Goal: Find specific page/section: Find specific page/section

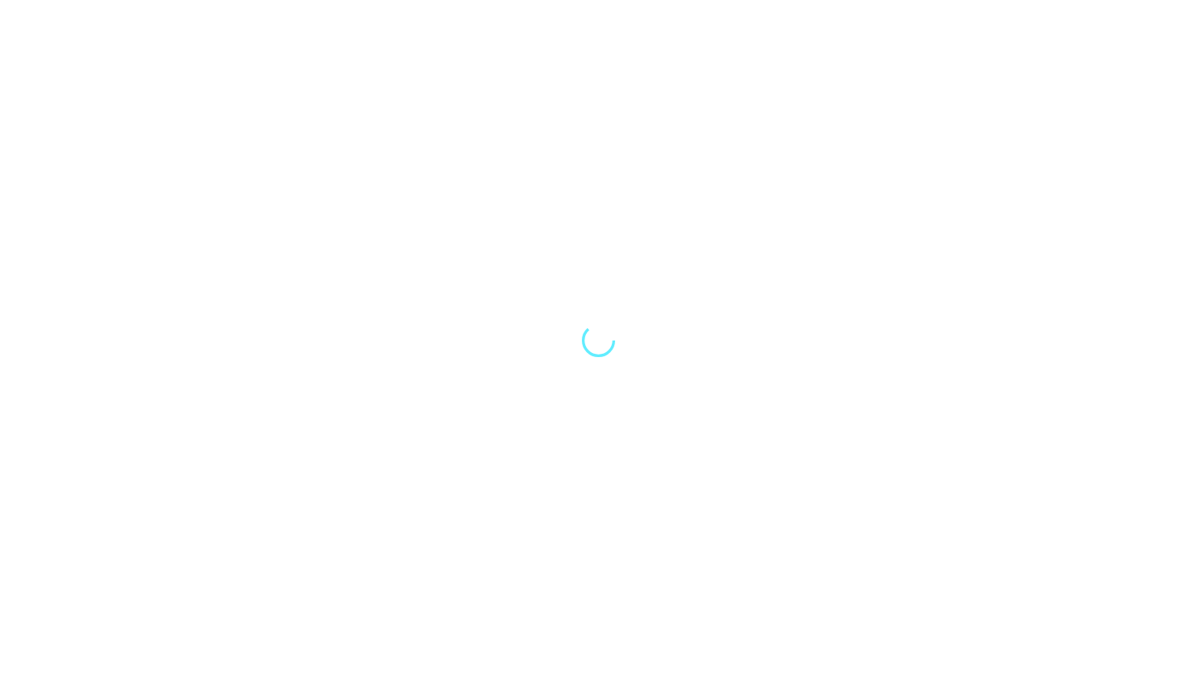
select select "Song"
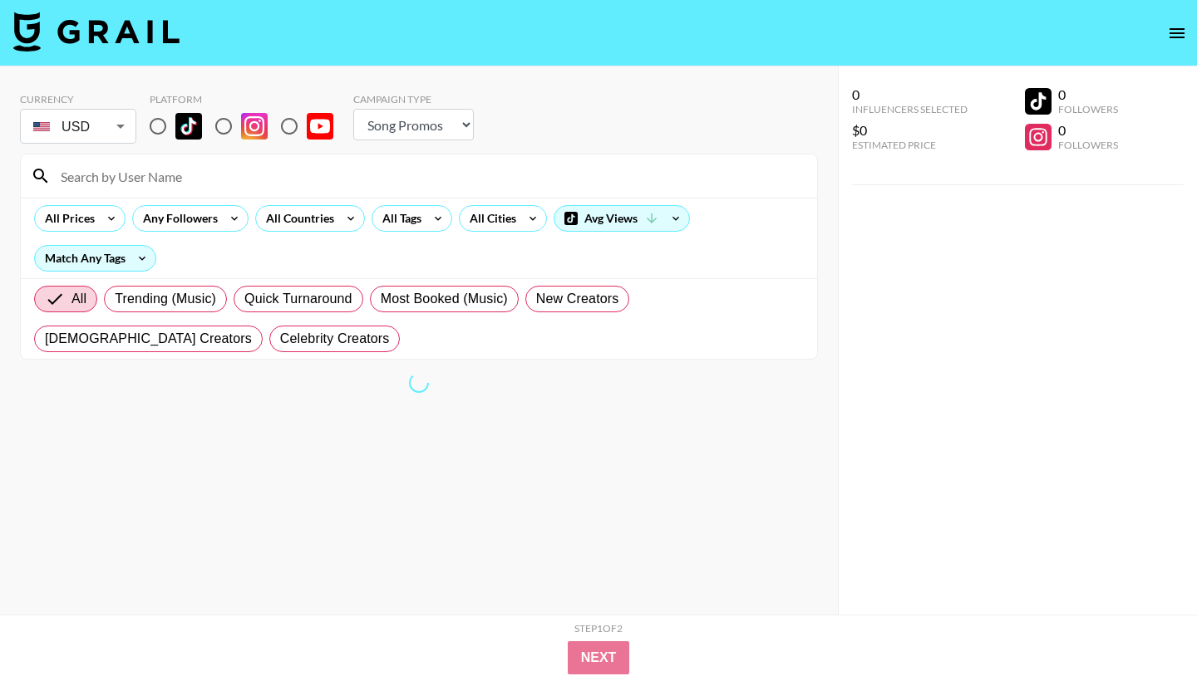
click at [147, 165] on input at bounding box center [429, 176] width 756 height 27
click at [146, 171] on input at bounding box center [429, 176] width 756 height 27
click at [104, 224] on icon at bounding box center [111, 218] width 27 height 25
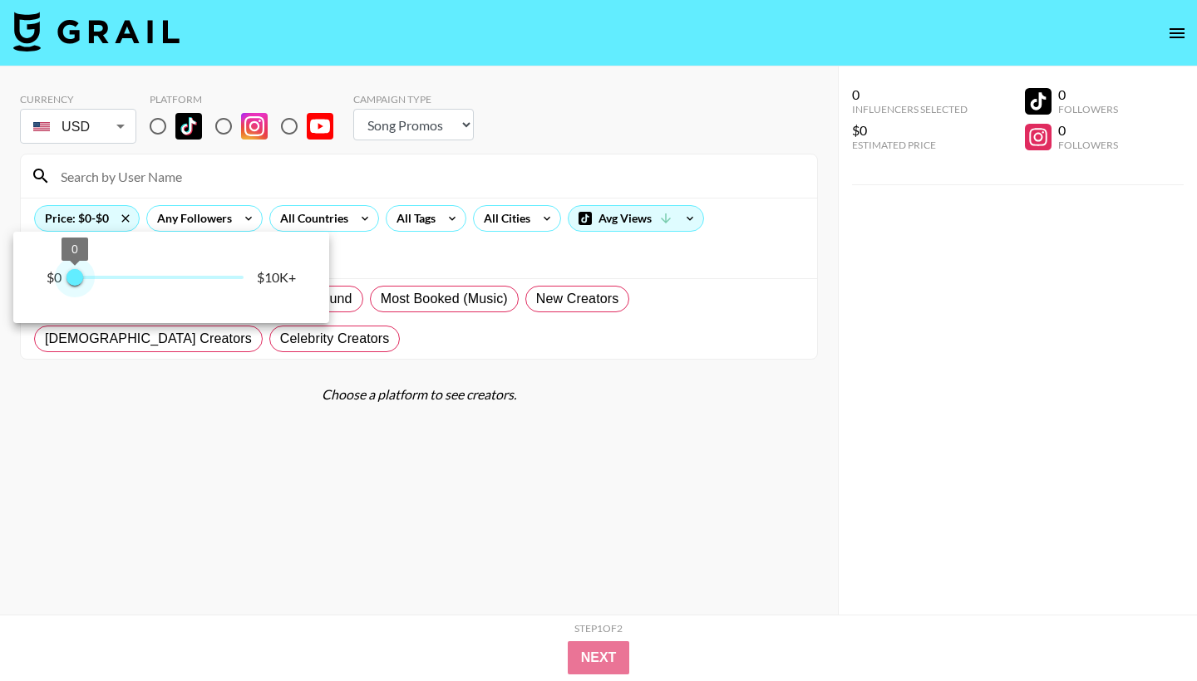
type input "250"
drag, startPoint x: 241, startPoint y: 285, endPoint x: 79, endPoint y: 285, distance: 162.0
click at [79, 285] on span "250" at bounding box center [79, 277] width 17 height 17
click at [189, 408] on div at bounding box center [598, 340] width 1197 height 681
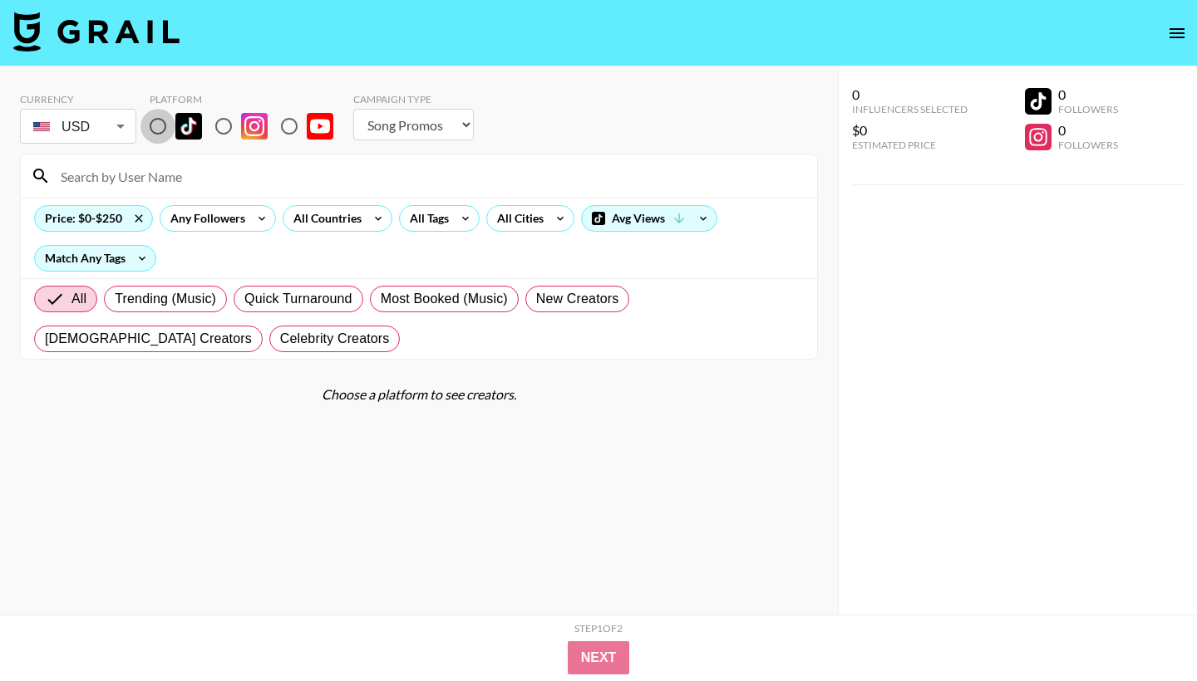
click at [163, 128] on input "radio" at bounding box center [157, 126] width 35 height 35
radio input "true"
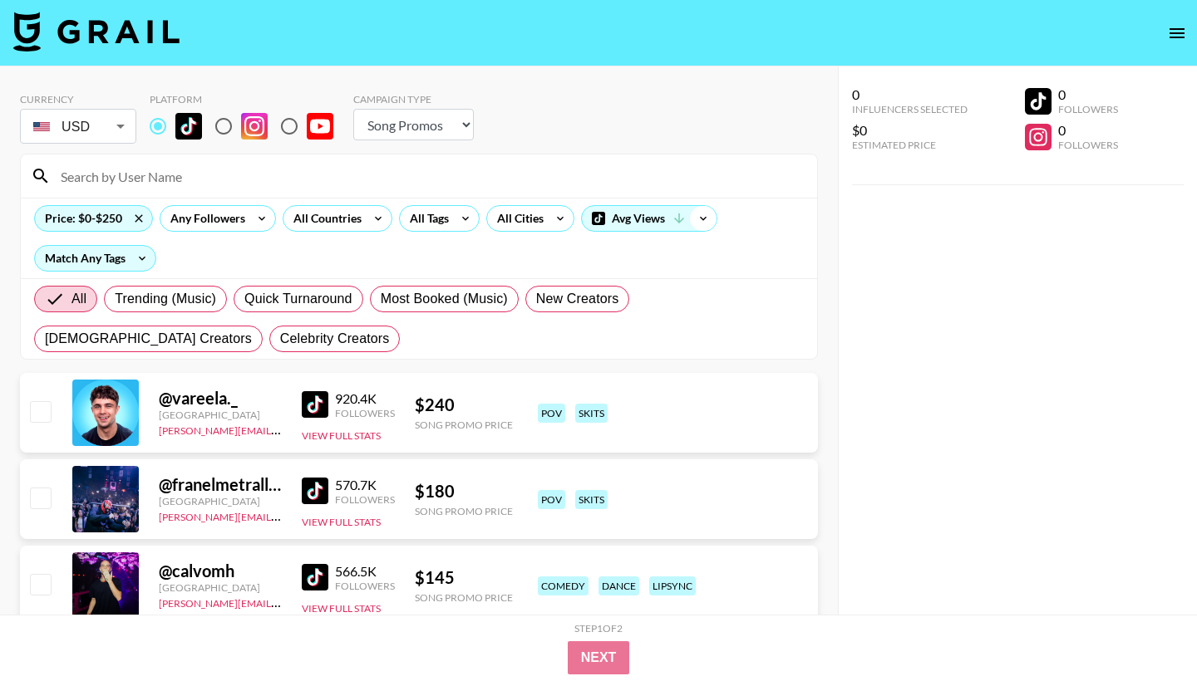
click at [694, 225] on icon at bounding box center [703, 218] width 27 height 25
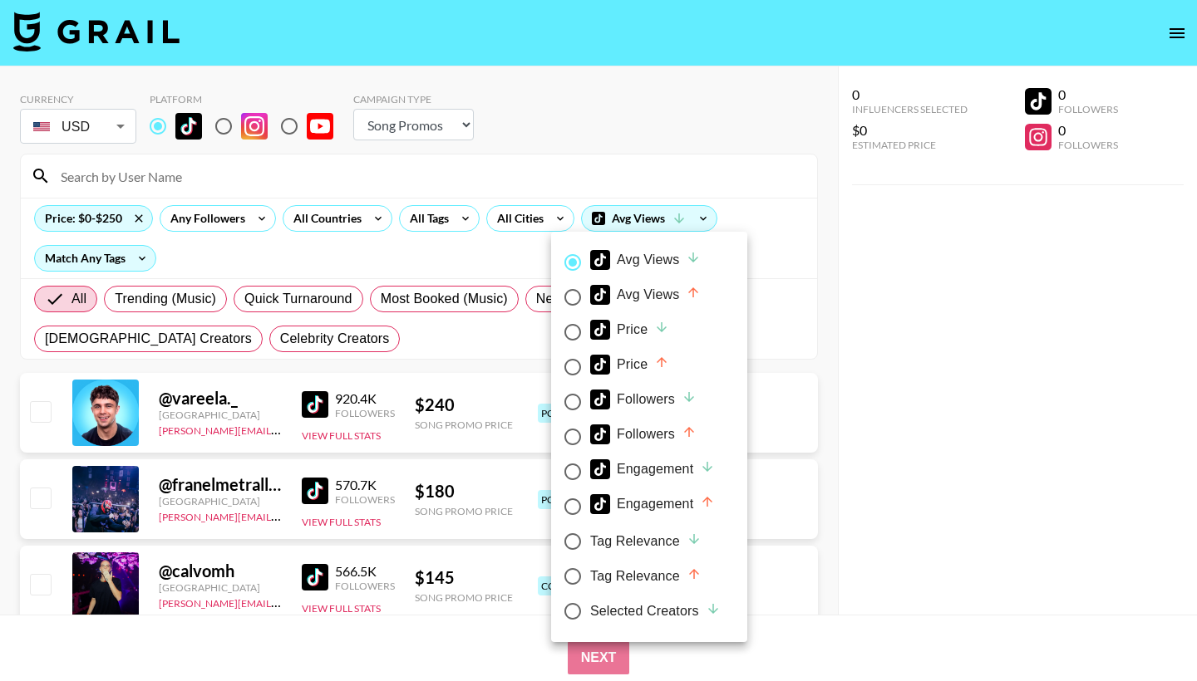
click at [659, 330] on icon at bounding box center [661, 327] width 15 height 15
click at [590, 330] on input "Price" at bounding box center [572, 332] width 35 height 35
radio input "true"
radio input "false"
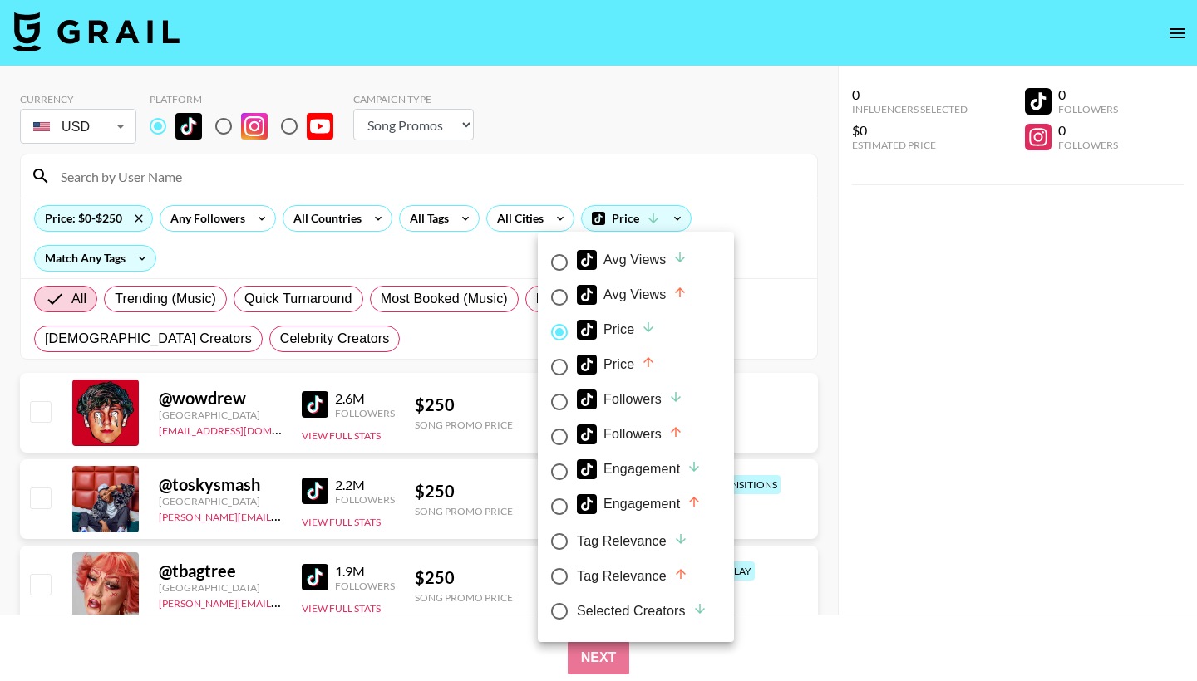
click at [763, 207] on div at bounding box center [598, 340] width 1197 height 681
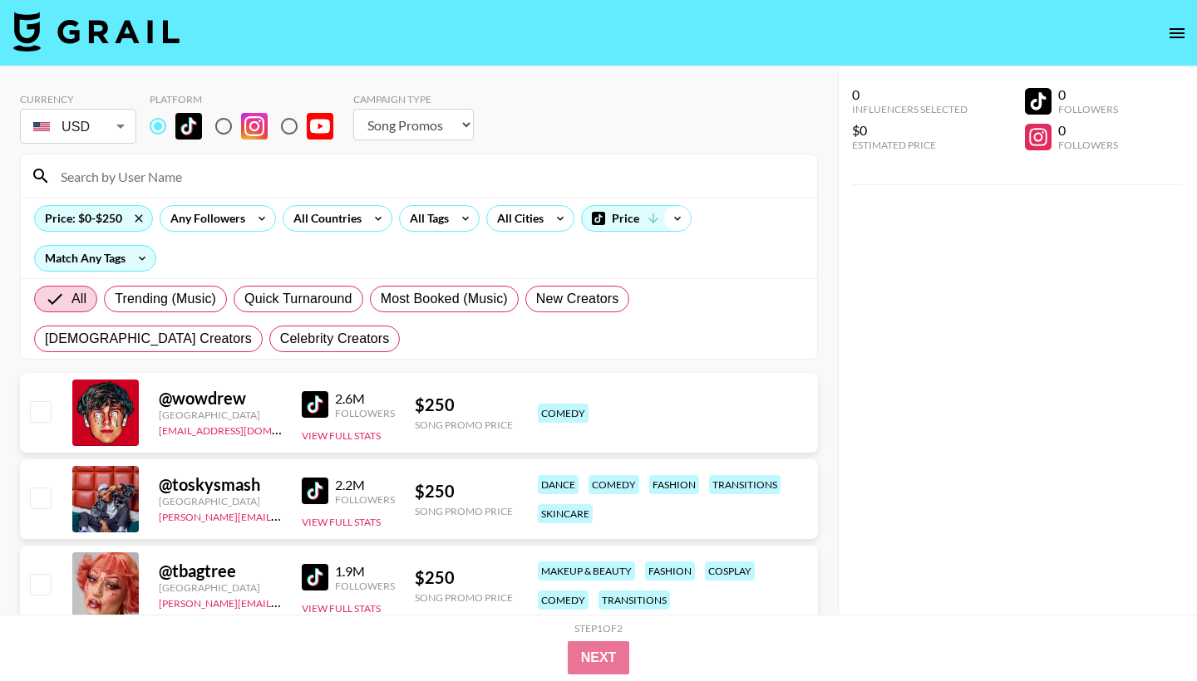
click at [664, 214] on icon at bounding box center [677, 218] width 27 height 25
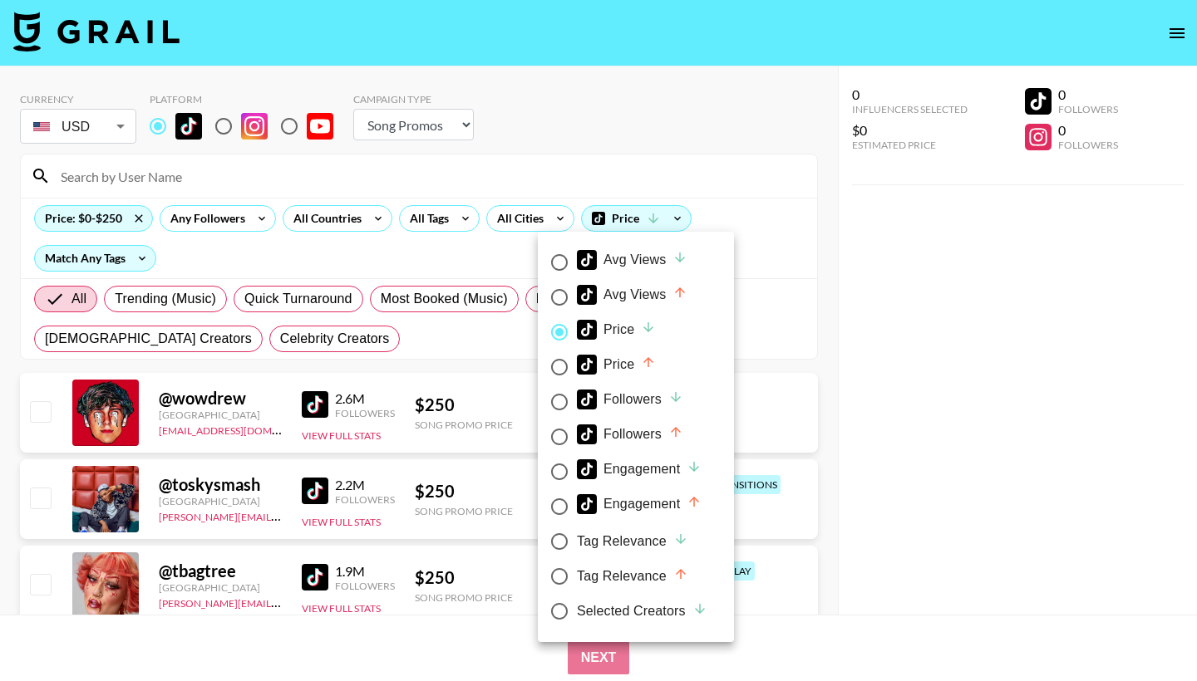
click at [636, 353] on label "Price" at bounding box center [624, 367] width 165 height 35
click at [577, 353] on input "Price" at bounding box center [559, 367] width 35 height 35
radio input "true"
radio input "false"
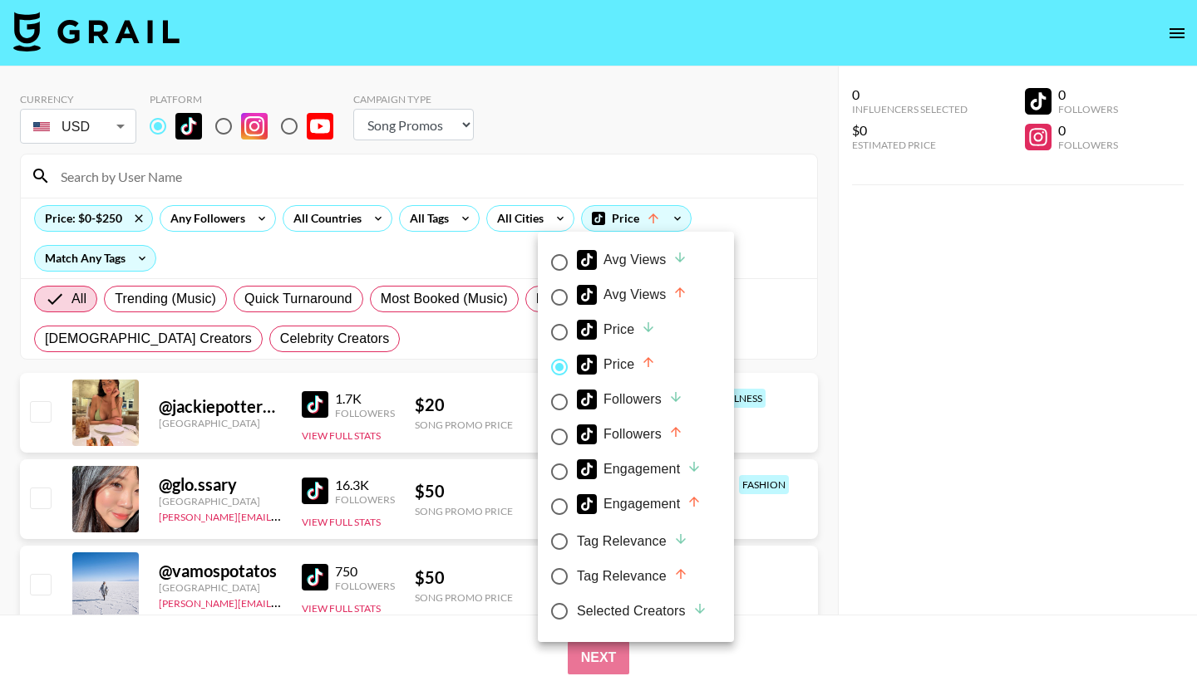
click at [746, 238] on div at bounding box center [598, 340] width 1197 height 681
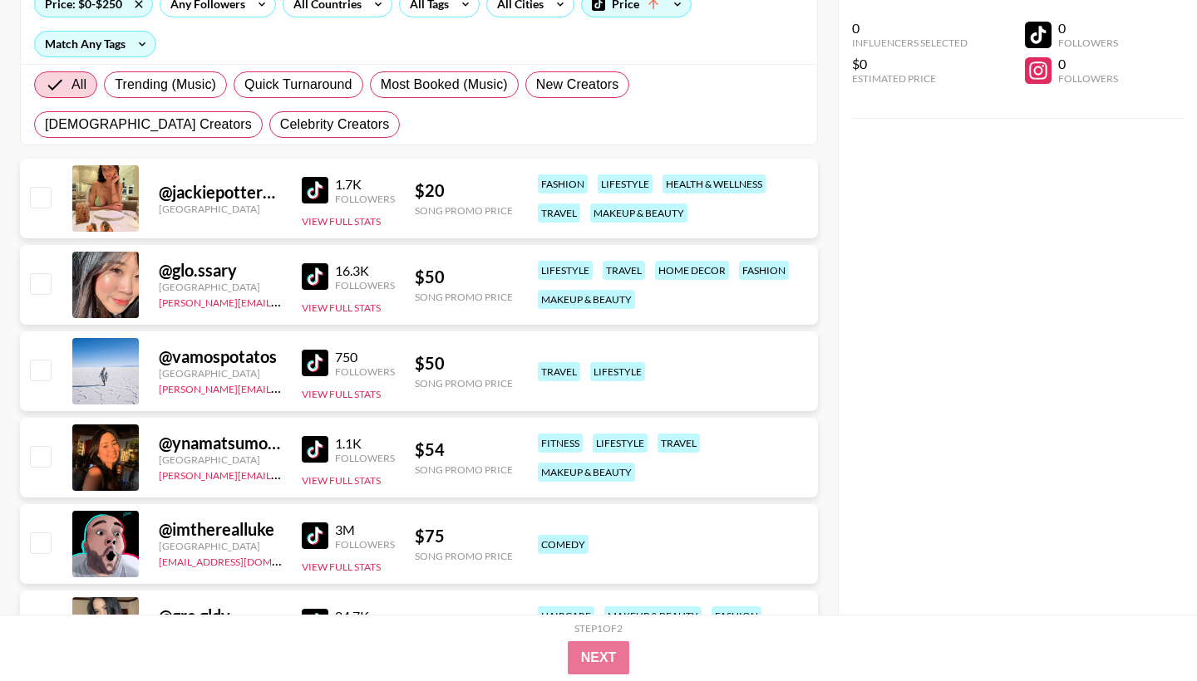
scroll to position [234, 0]
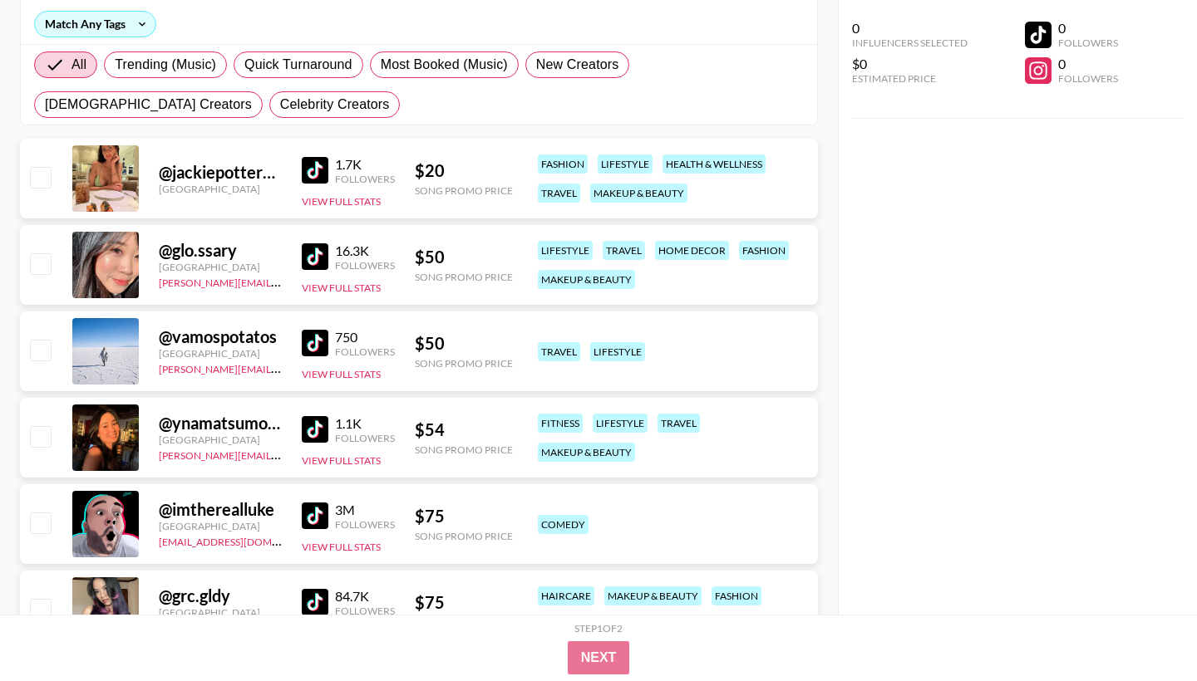
click at [114, 185] on div at bounding box center [105, 178] width 66 height 66
click at [325, 165] on img at bounding box center [315, 170] width 27 height 27
click at [312, 258] on img at bounding box center [315, 256] width 27 height 27
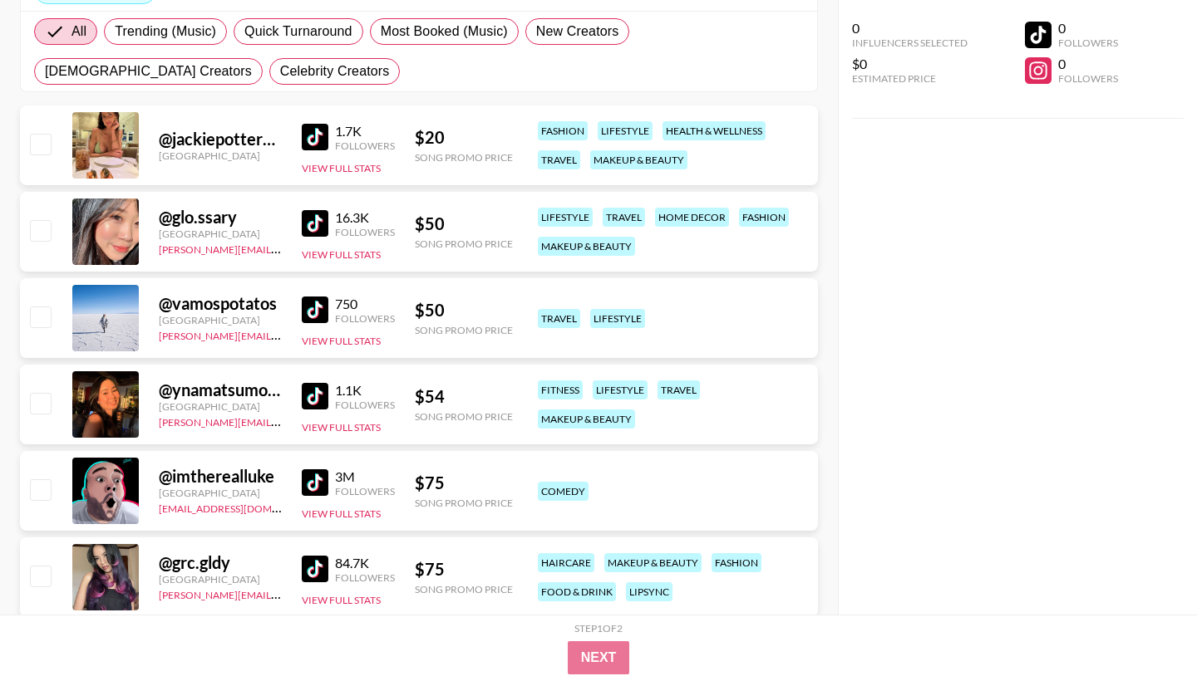
scroll to position [289, 0]
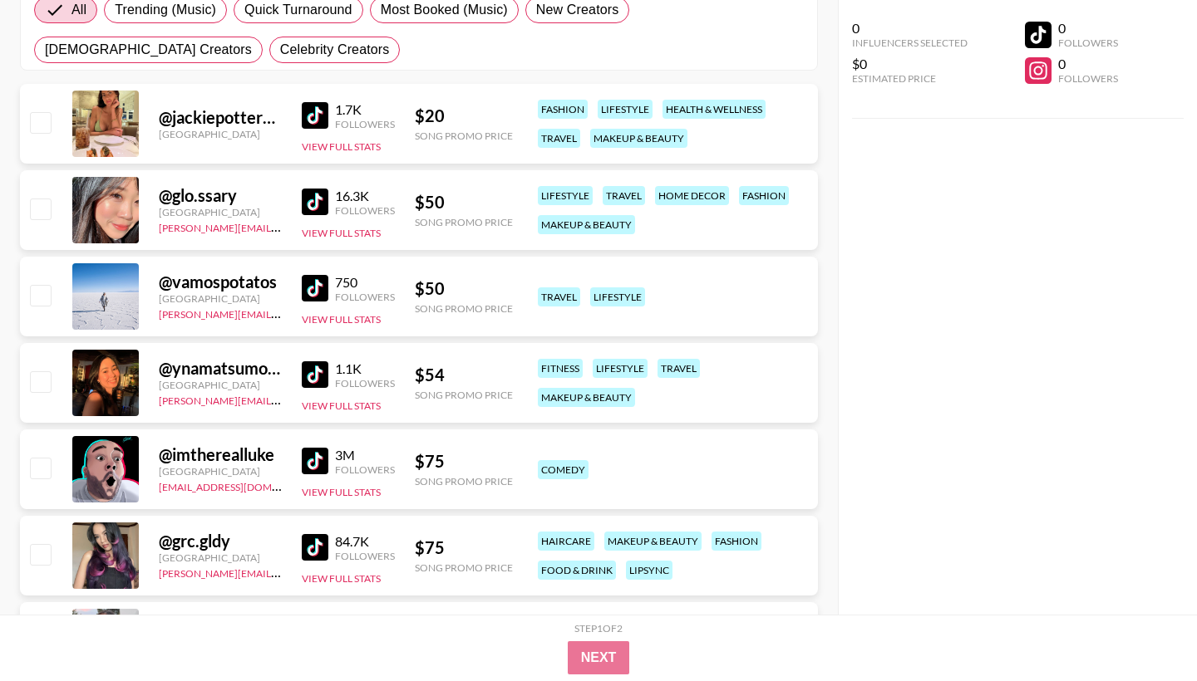
click at [297, 295] on div "@ vamospotatos [GEOGRAPHIC_DATA] [PERSON_NAME][EMAIL_ADDRESS][DOMAIN_NAME] 750 …" at bounding box center [419, 297] width 798 height 80
click at [310, 295] on img at bounding box center [315, 288] width 27 height 27
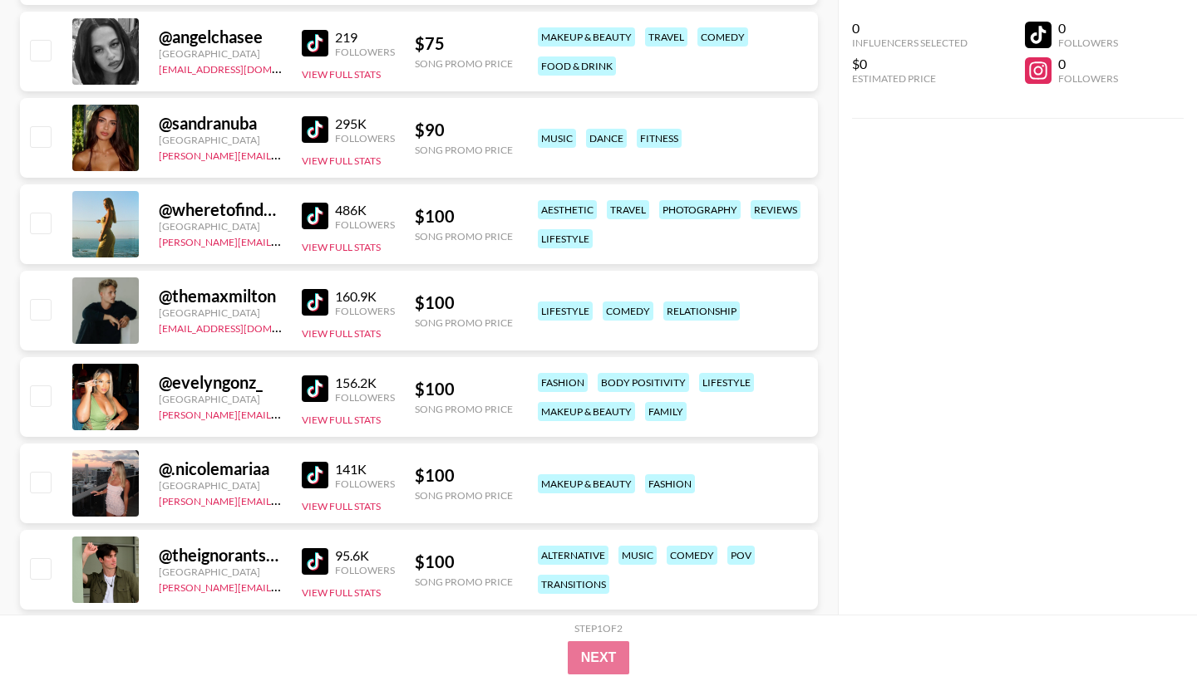
scroll to position [980, 0]
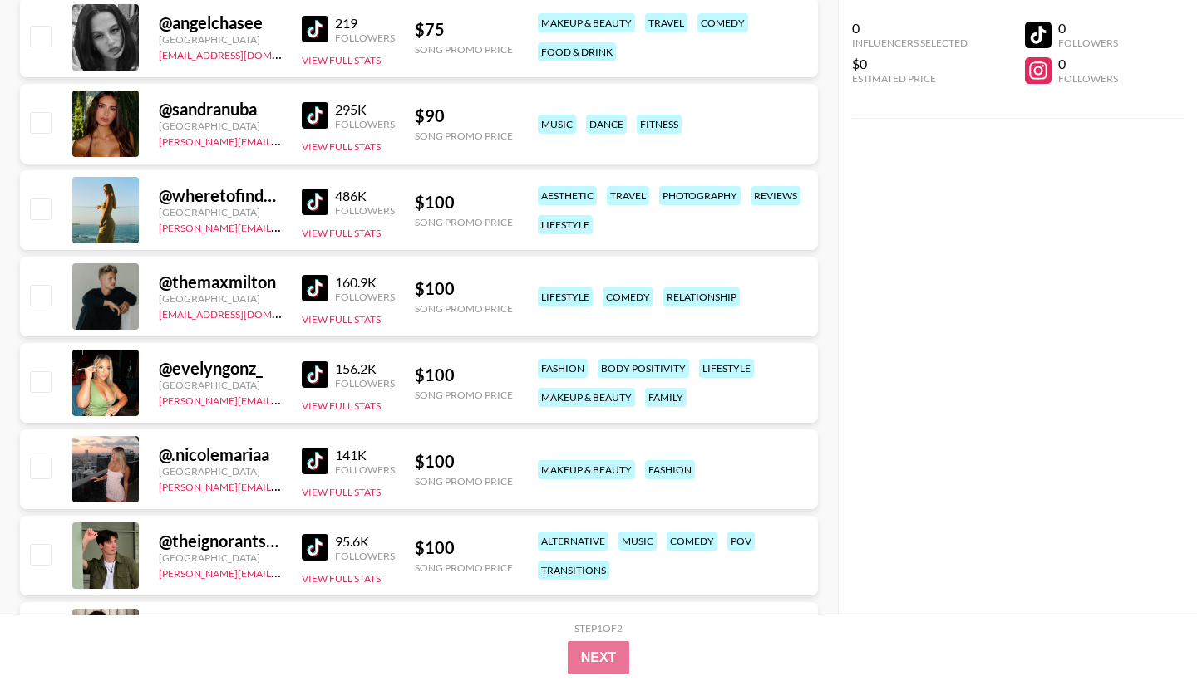
click at [327, 291] on link at bounding box center [318, 288] width 33 height 27
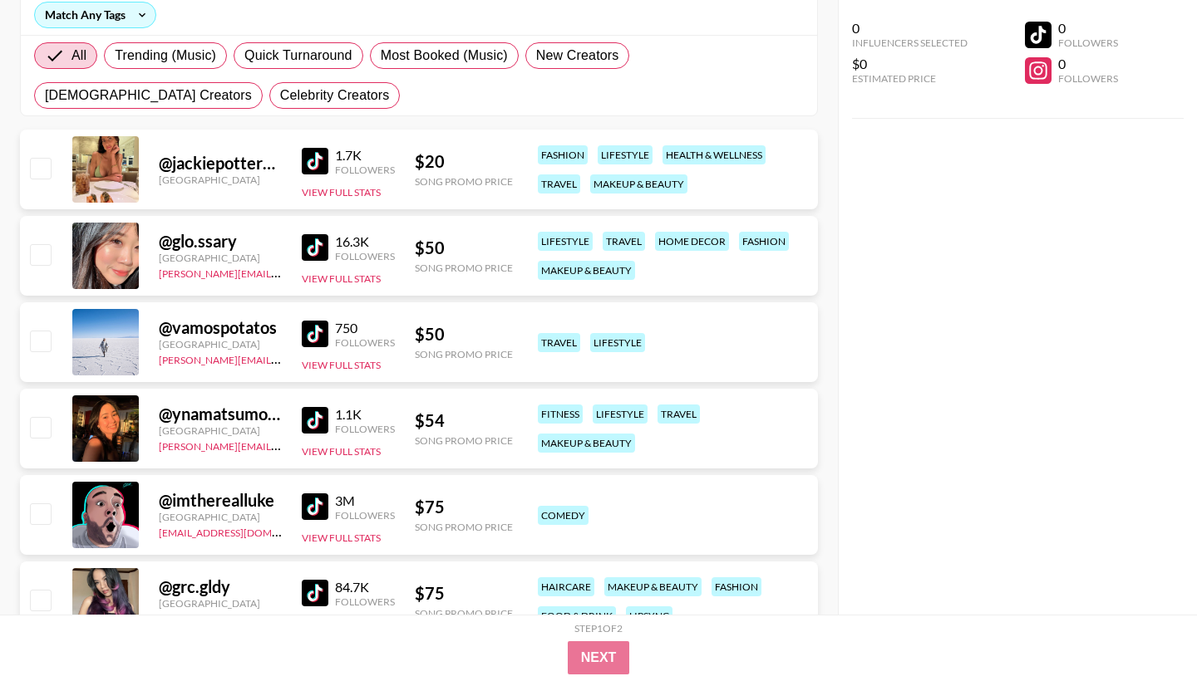
scroll to position [249, 0]
